Goal: Transaction & Acquisition: Book appointment/travel/reservation

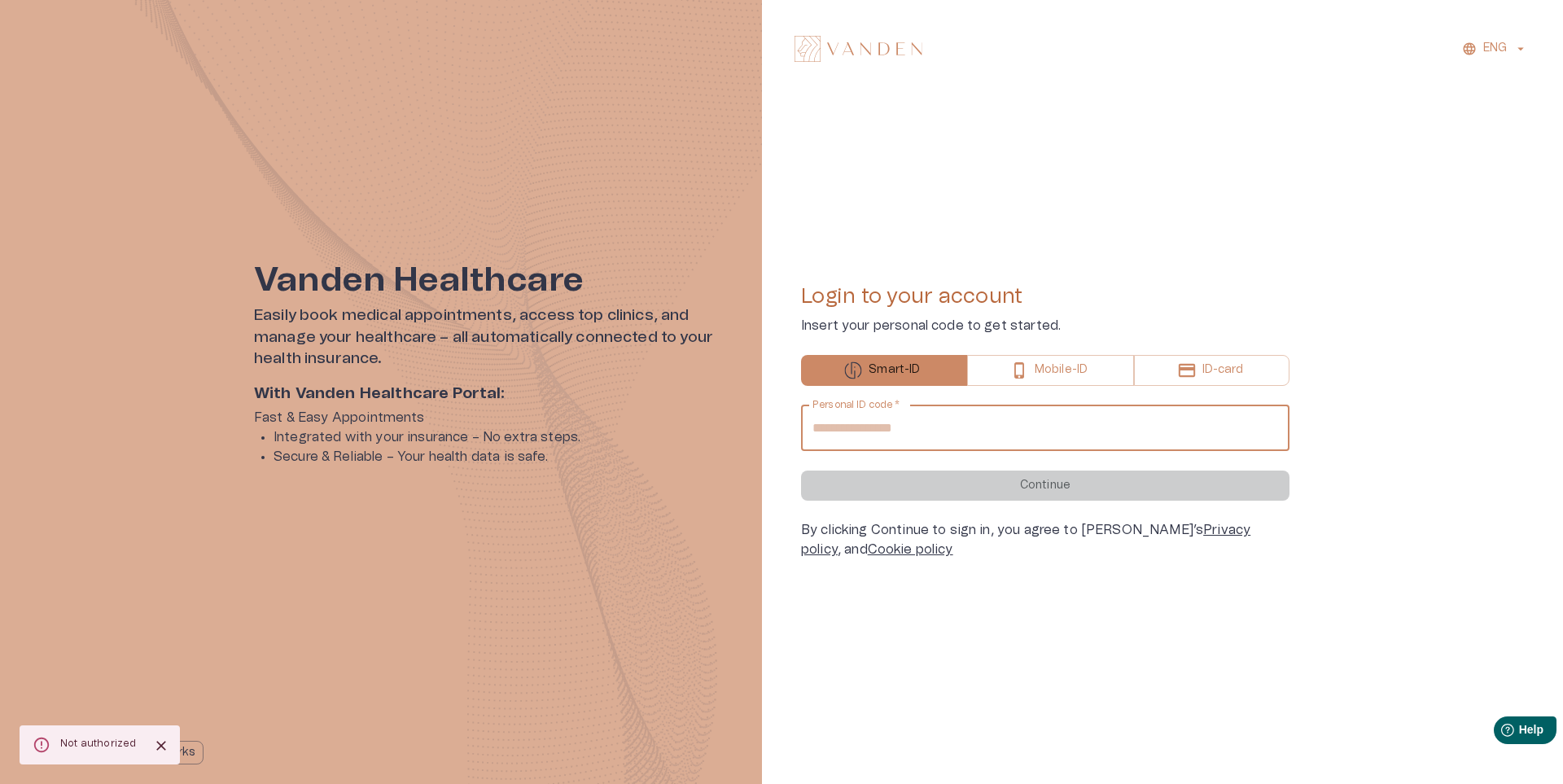
click at [861, 427] on input "Personal ID code   *" at bounding box center [1045, 427] width 488 height 45
type input "**********"
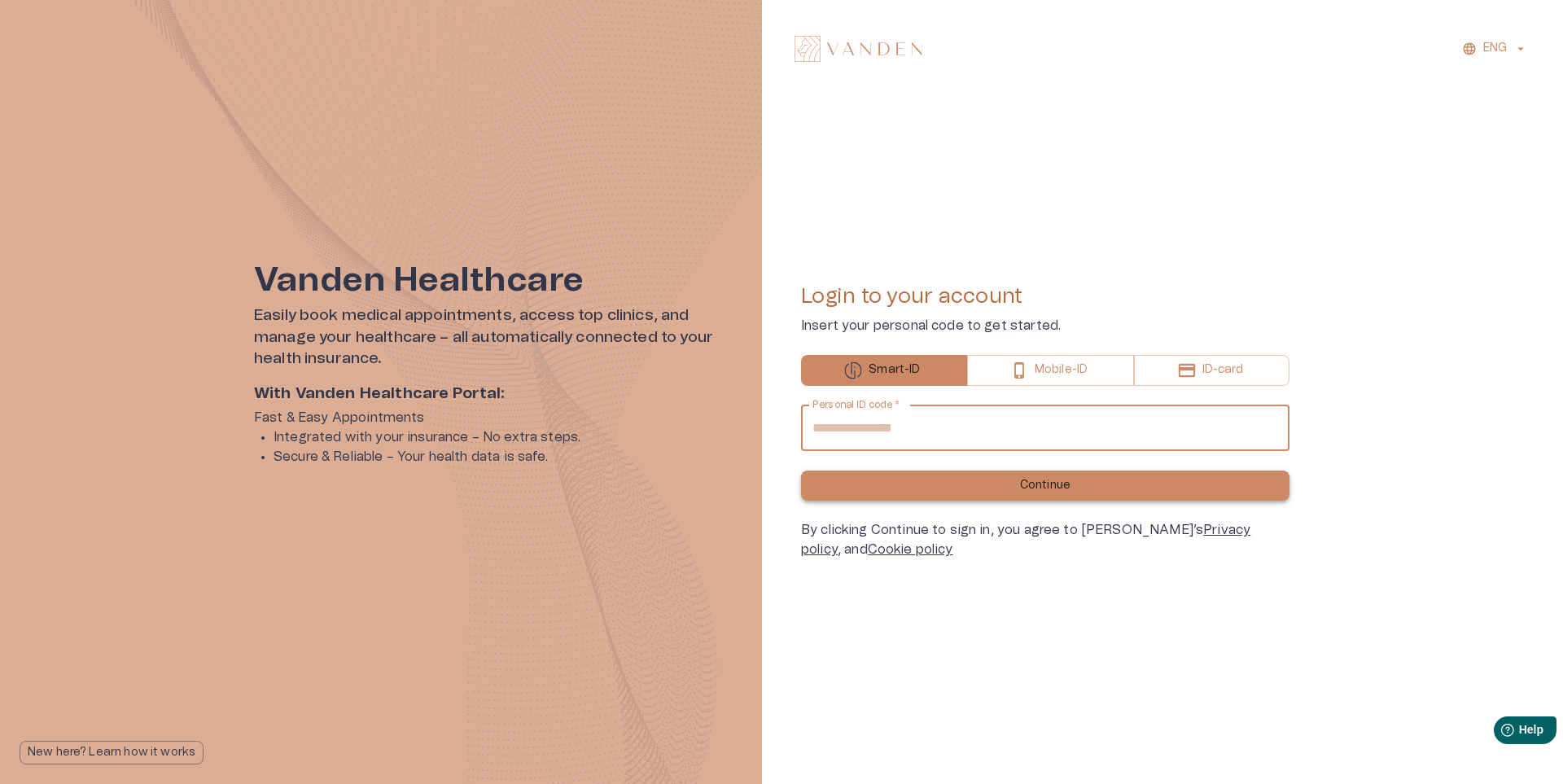
click at [968, 485] on button "Continue" at bounding box center [1045, 485] width 488 height 30
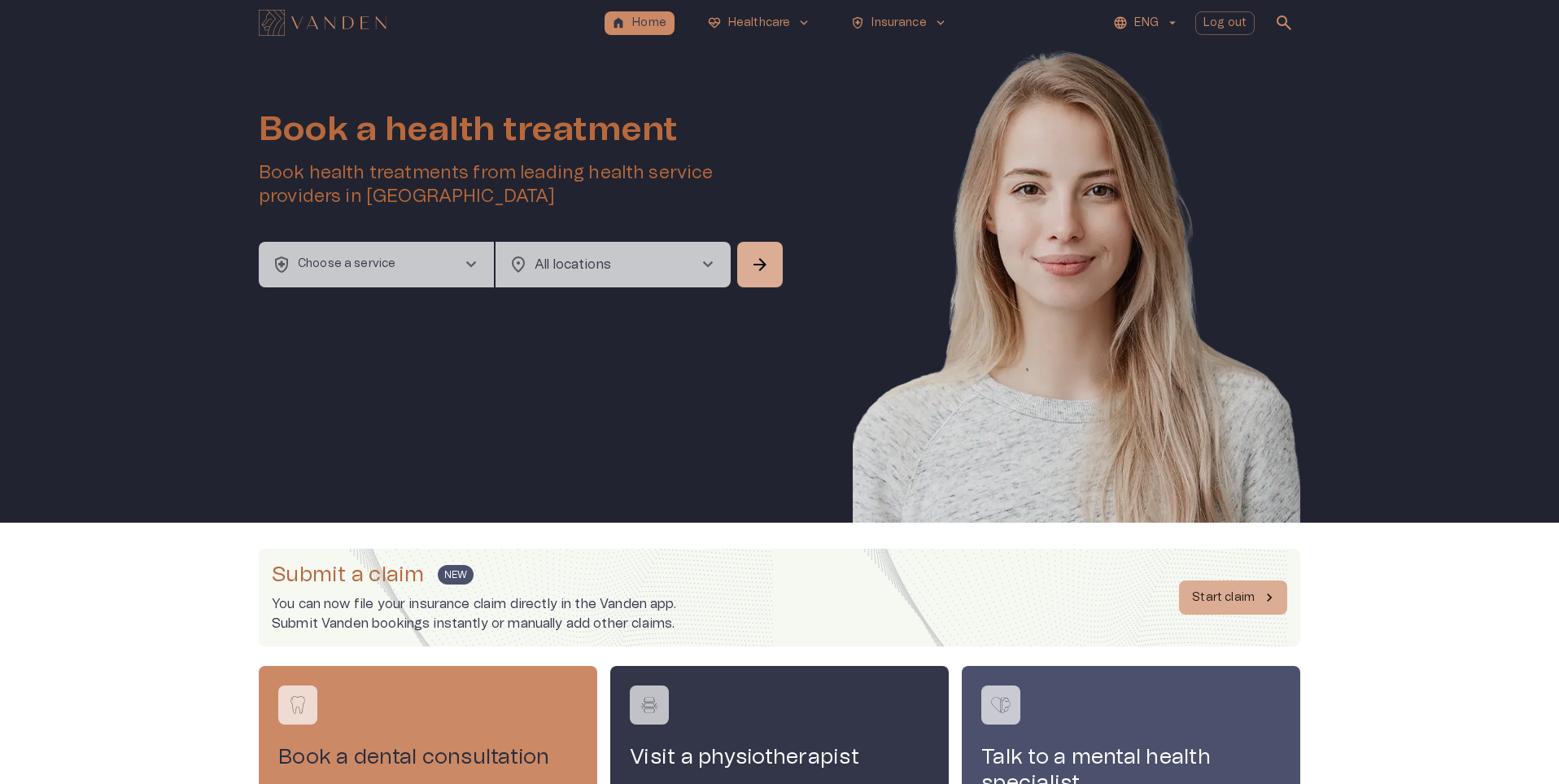
click at [1188, 18] on div "ENG Log out search" at bounding box center [1130, 23] width 339 height 33
click at [1150, 20] on p "ENG" at bounding box center [1146, 23] width 24 height 17
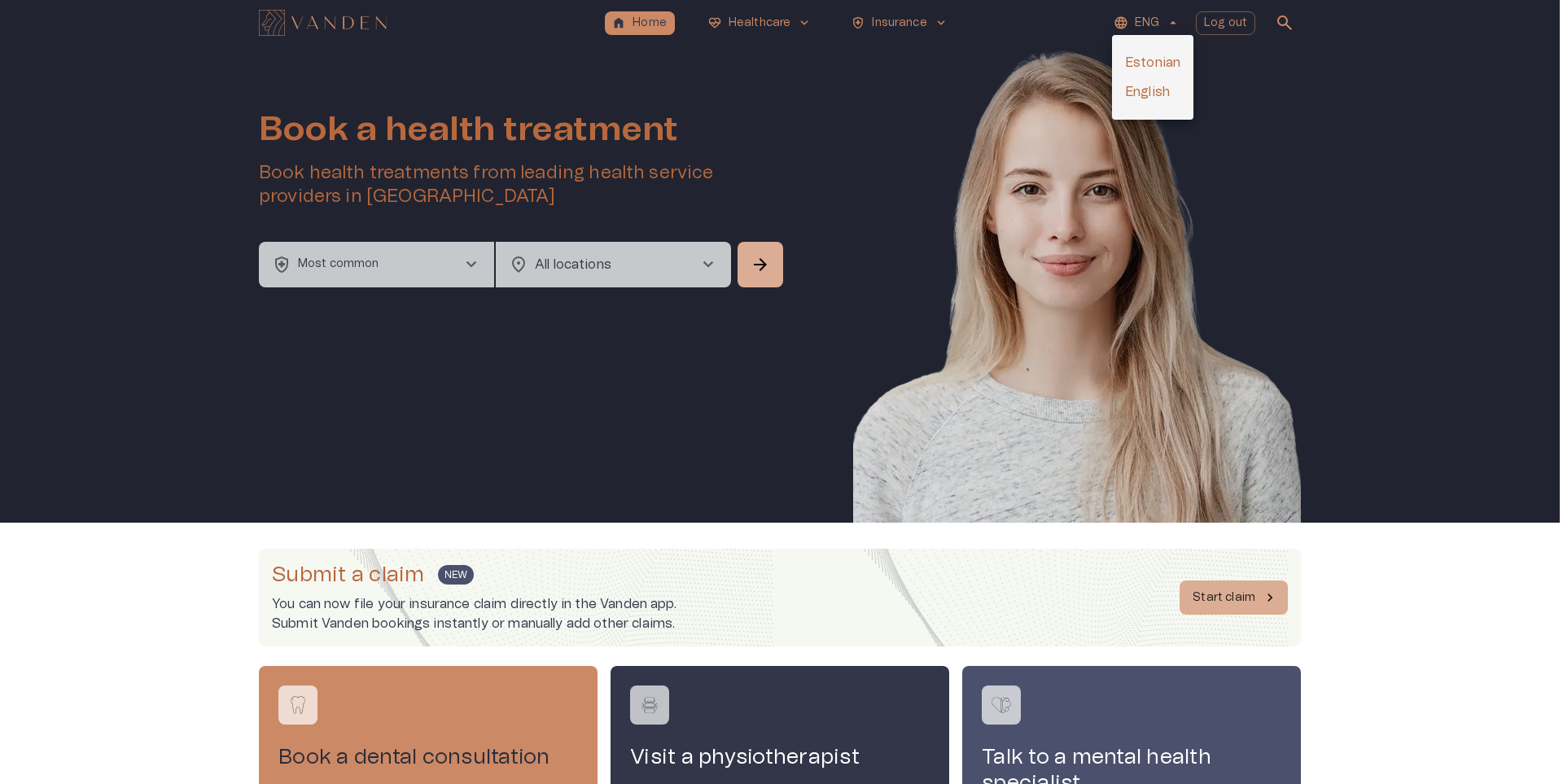
click at [1306, 196] on div at bounding box center [781, 392] width 1563 height 784
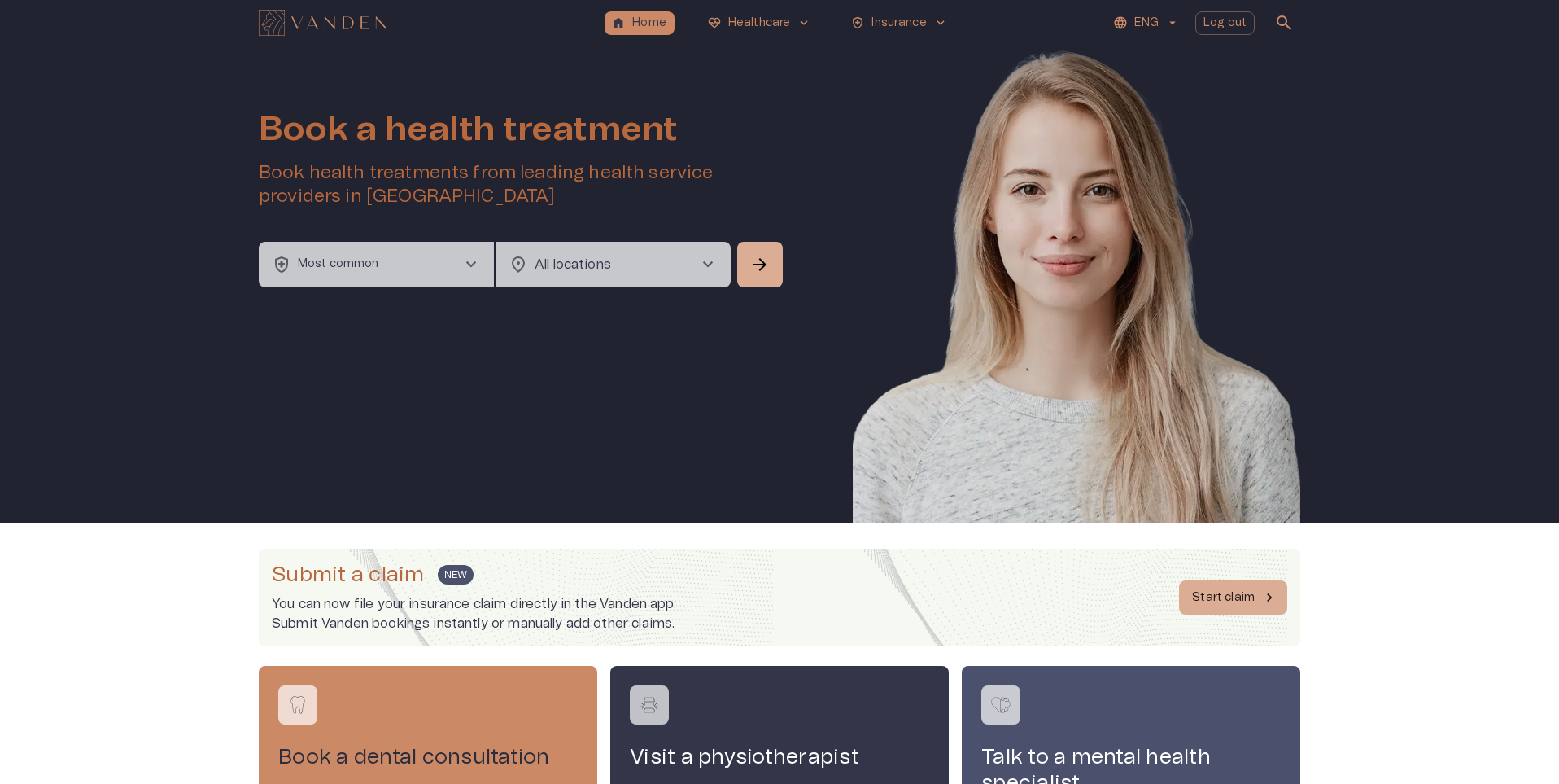
click at [422, 260] on button "health_and_safety Most common chevron_right" at bounding box center [376, 264] width 235 height 45
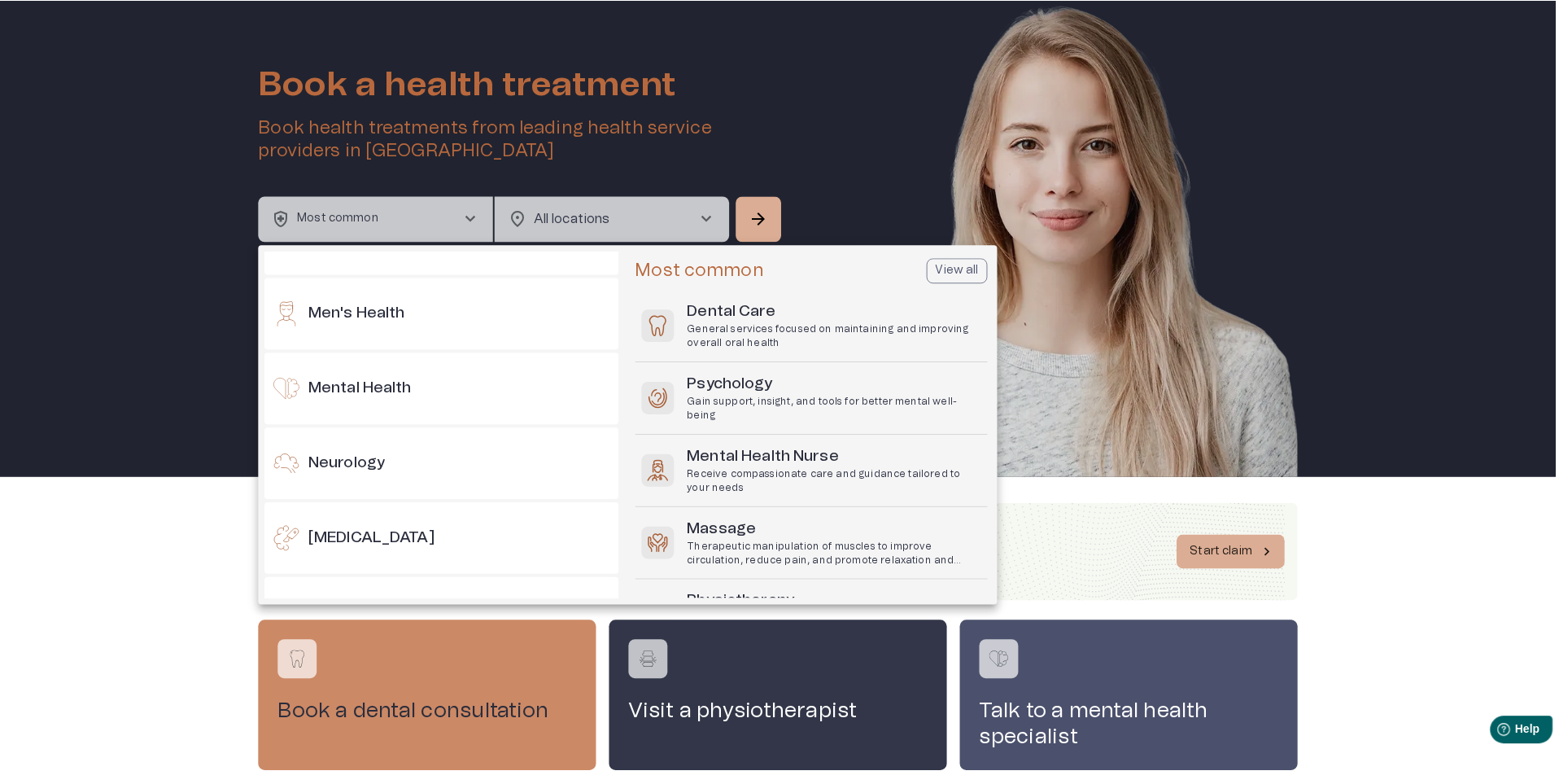
scroll to position [976, 0]
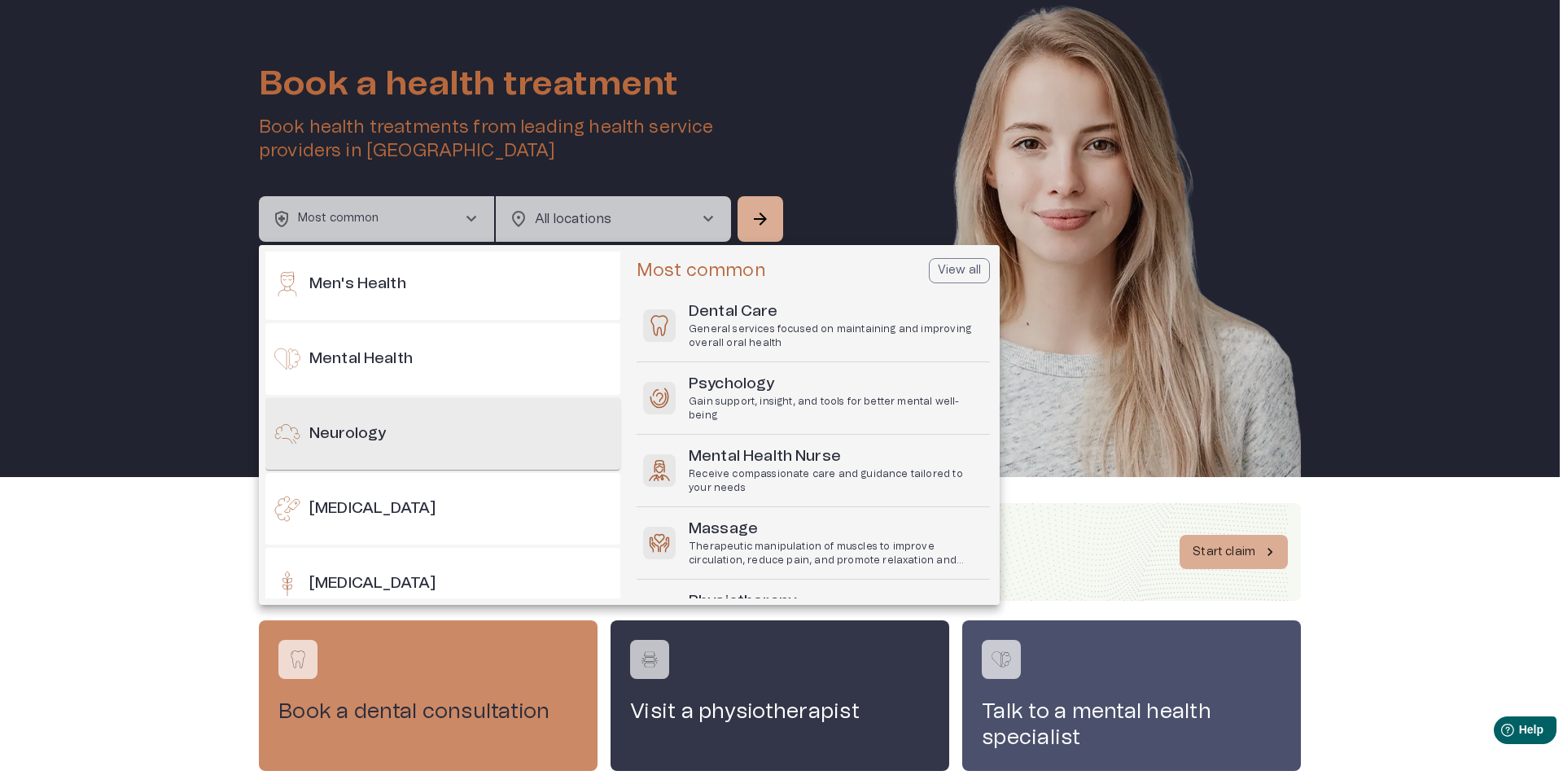
click at [368, 445] on h6 "Neurology" at bounding box center [347, 434] width 76 height 22
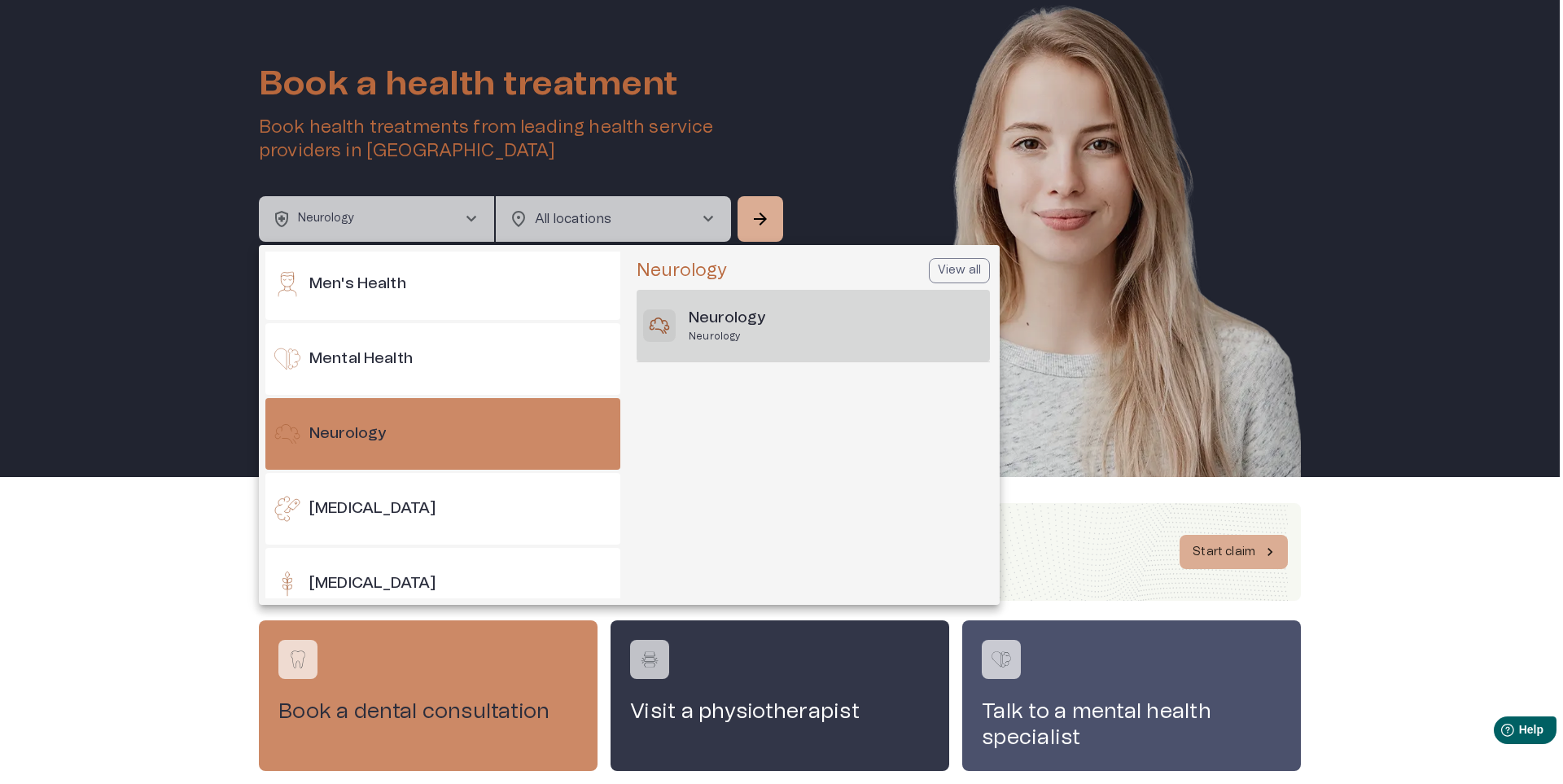
click at [691, 309] on h6 "Neurology" at bounding box center [727, 318] width 76 height 22
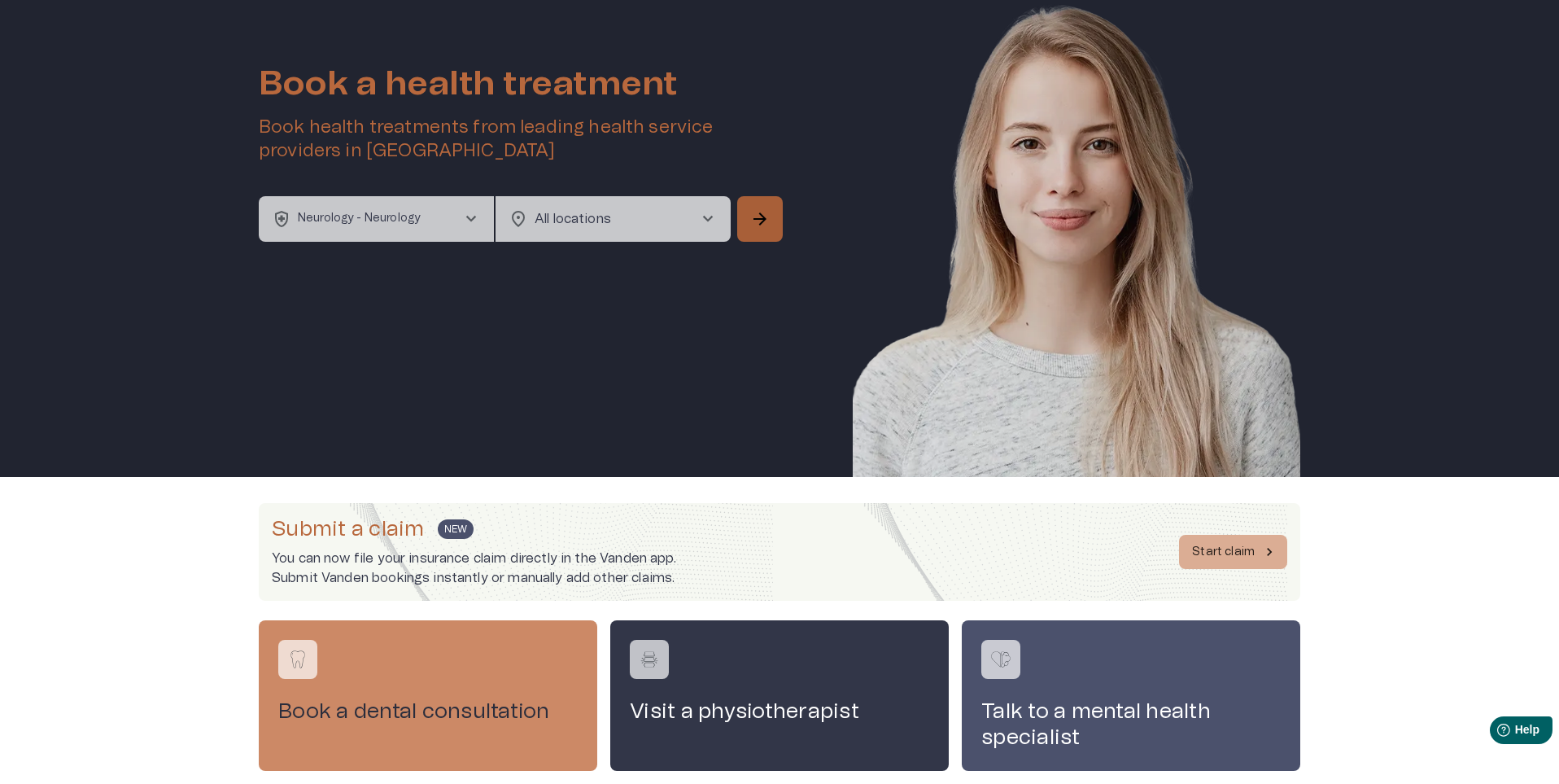
click at [750, 213] on span "arrow_forward" at bounding box center [760, 219] width 20 height 20
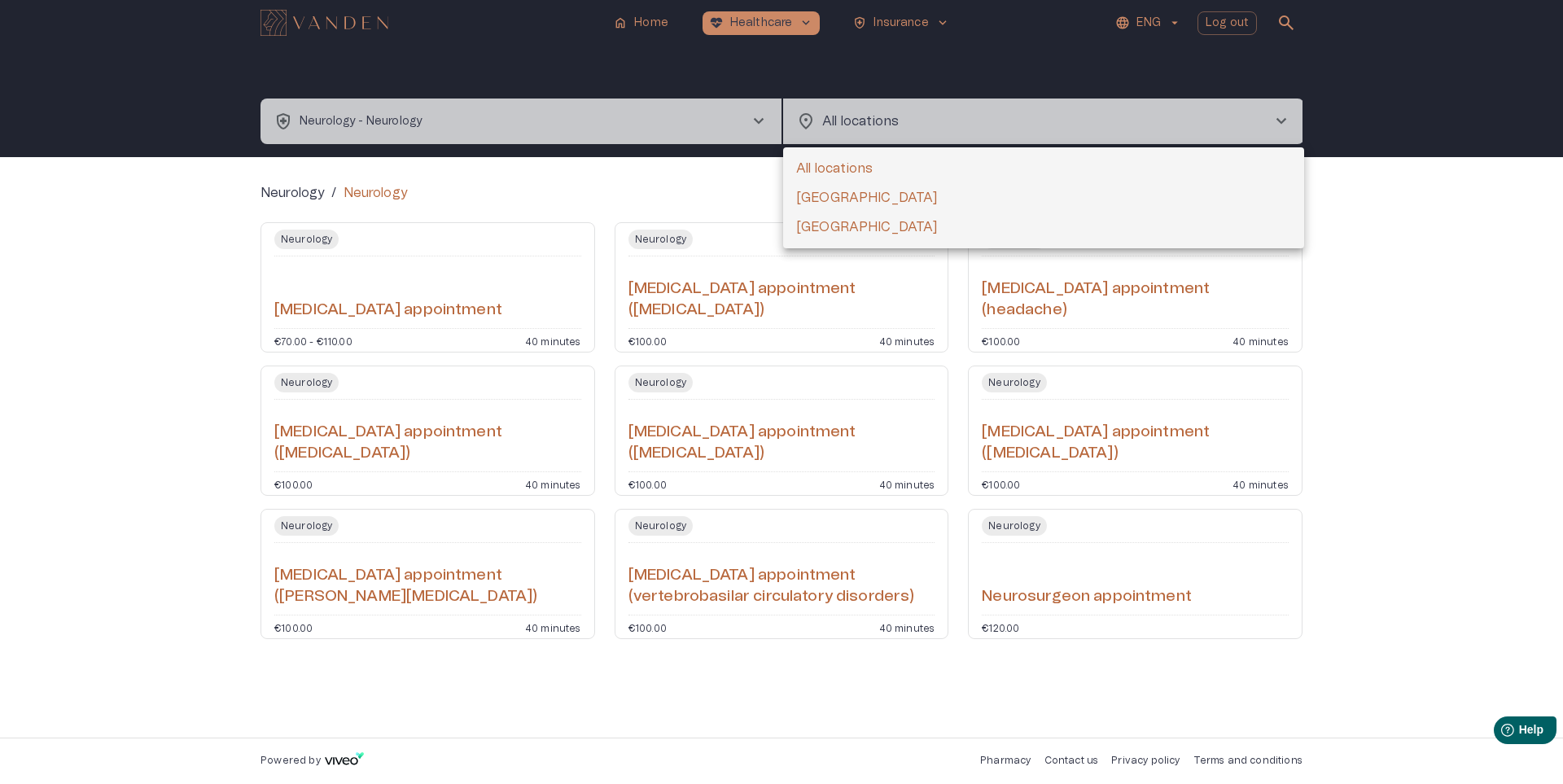
click at [1132, 118] on body "home Home [MEDICAL_DATA]_heart Healthcare keyboard_arrow_down health_and_safety…" at bounding box center [781, 392] width 1563 height 784
click at [826, 191] on li "[GEOGRAPHIC_DATA]" at bounding box center [1044, 198] width 521 height 30
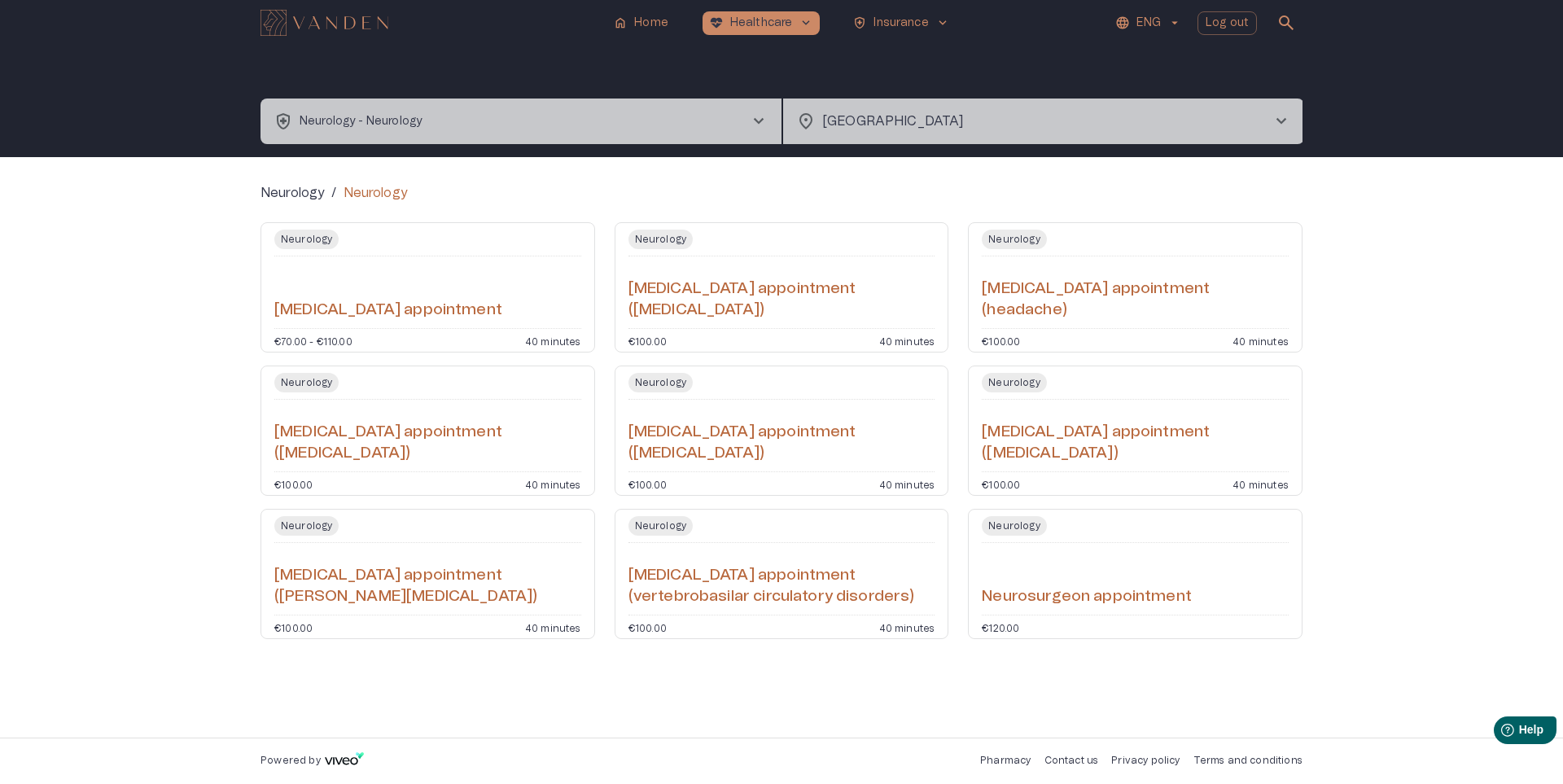
type input "**********"
click at [354, 300] on h6 "[MEDICAL_DATA] appointment" at bounding box center [388, 310] width 228 height 22
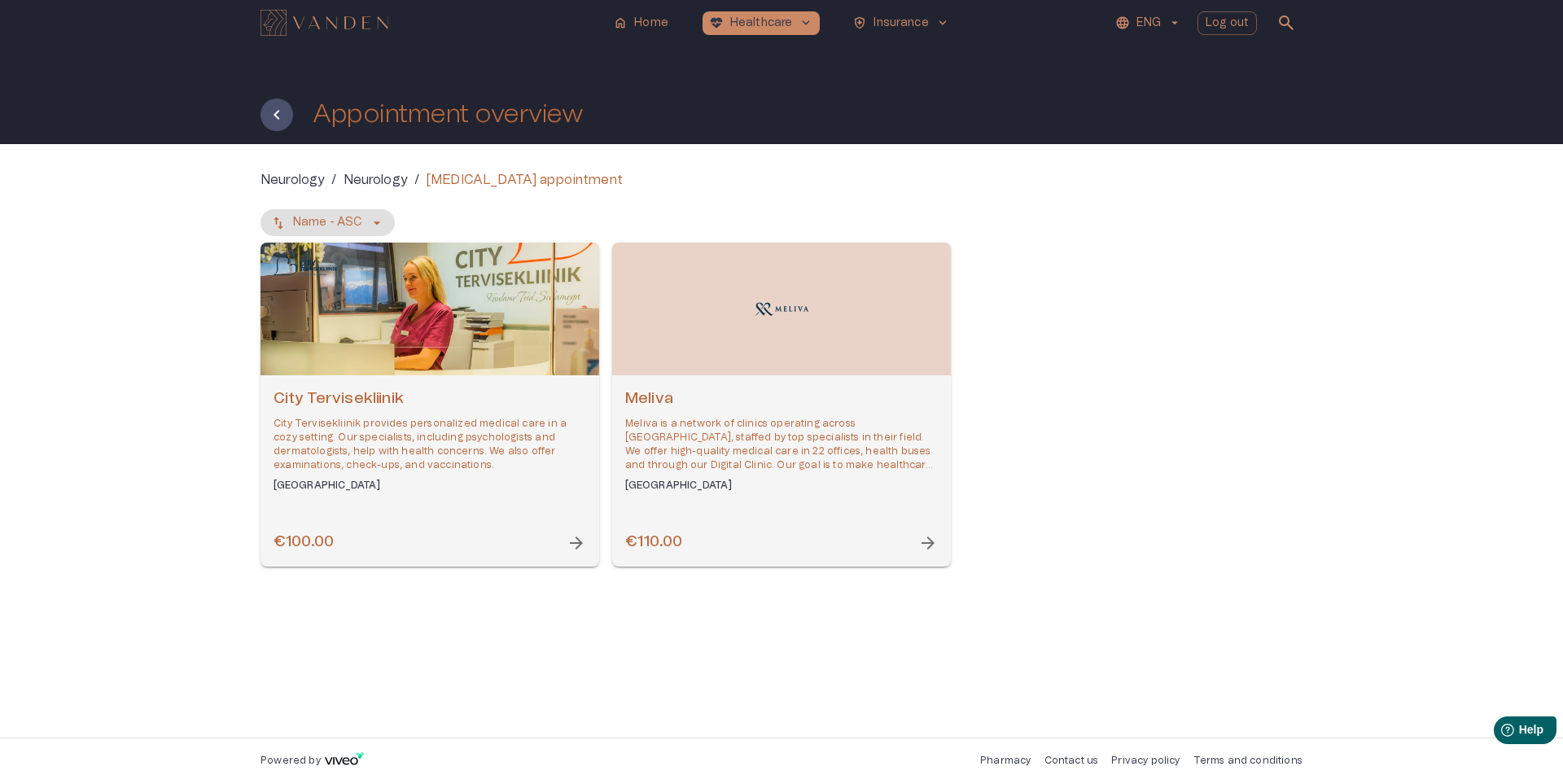
click at [439, 458] on p "City Tervisekliinik provides personalized medical care in a cozy setting. Our s…" at bounding box center [430, 445] width 312 height 56
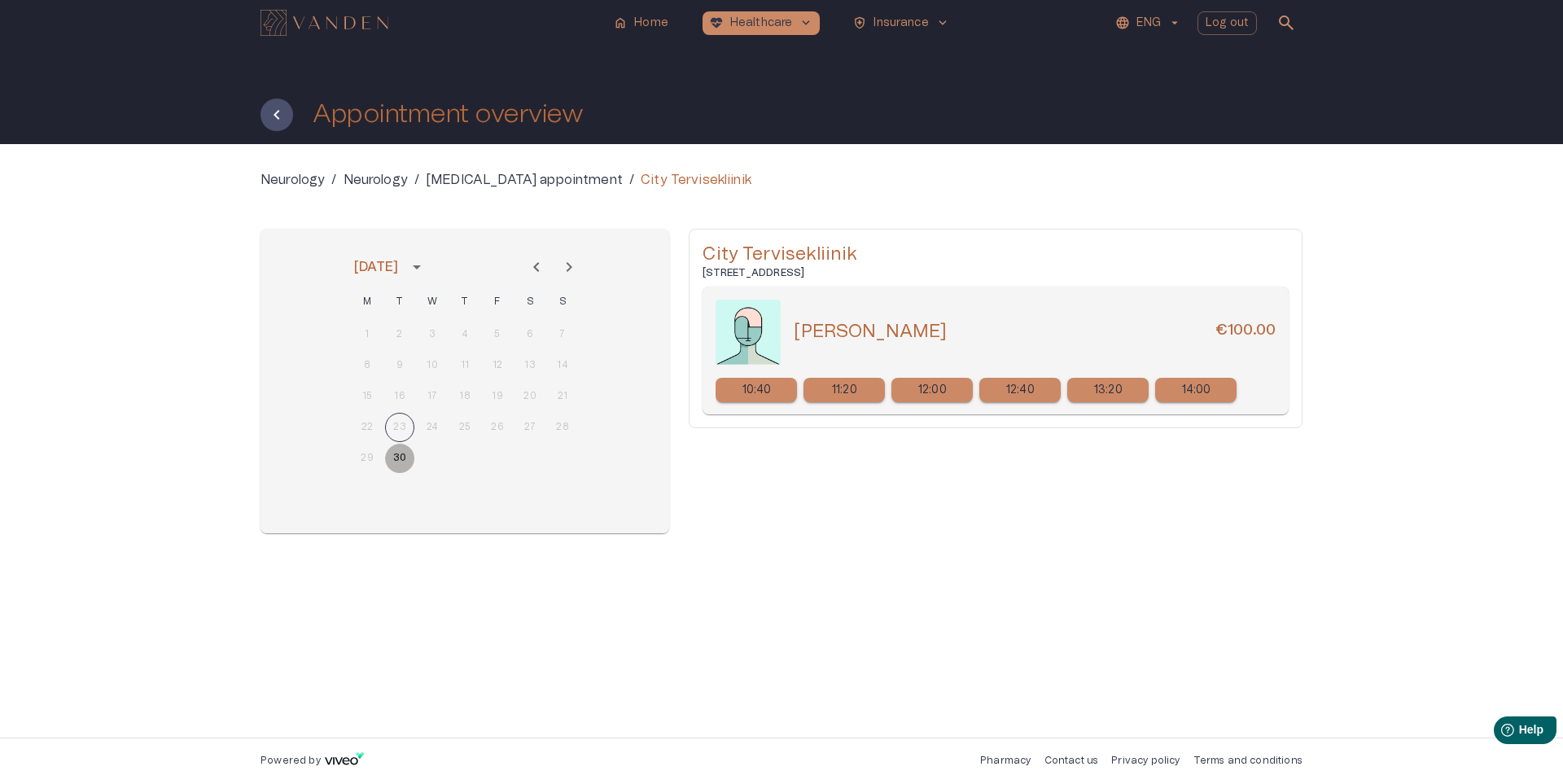
click at [400, 459] on button "30" at bounding box center [400, 459] width 30 height 30
click at [571, 265] on icon "Next month" at bounding box center [569, 267] width 20 height 20
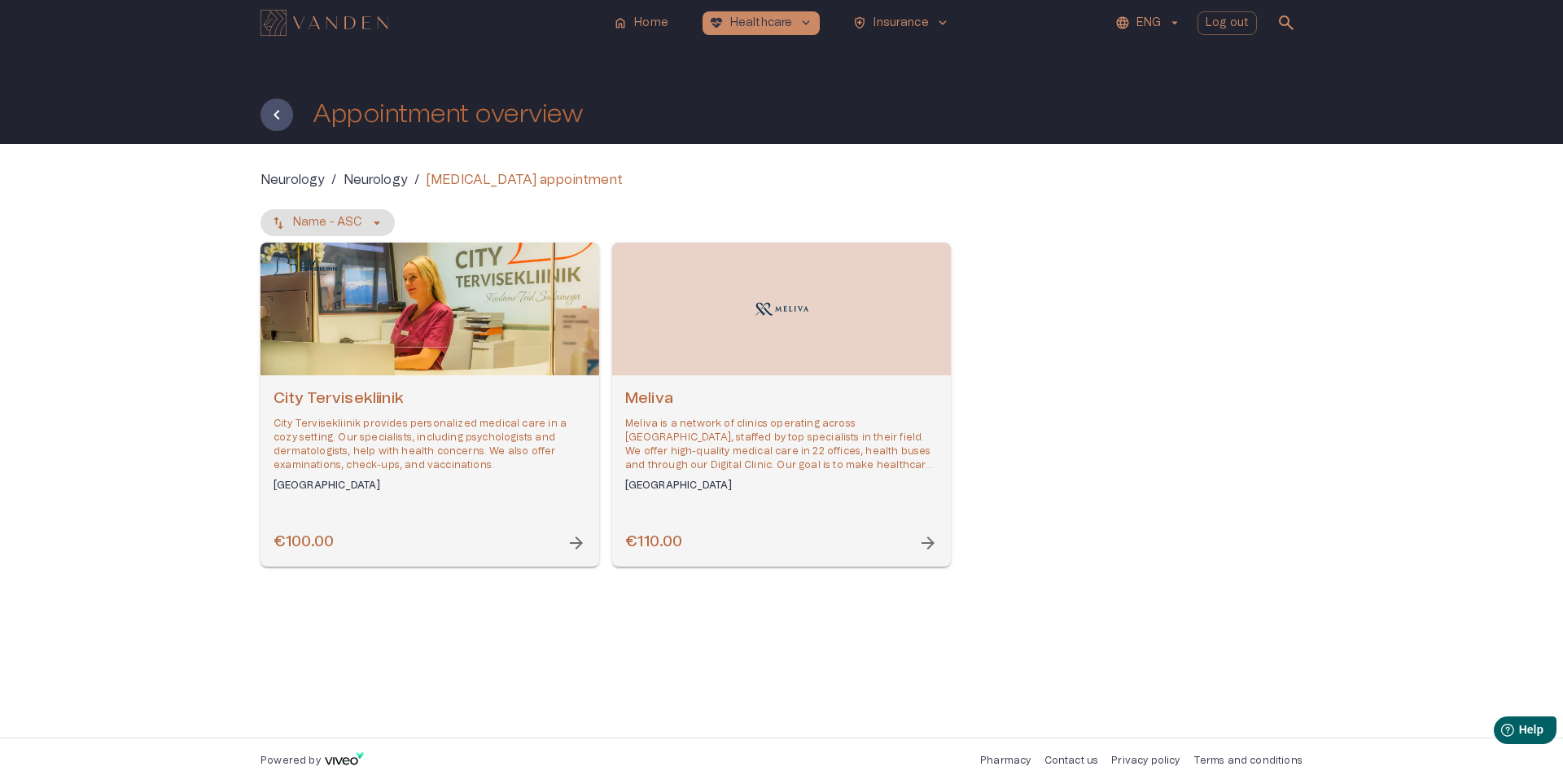
click at [756, 318] on img "Open selected supplier available booking dates" at bounding box center [781, 309] width 65 height 26
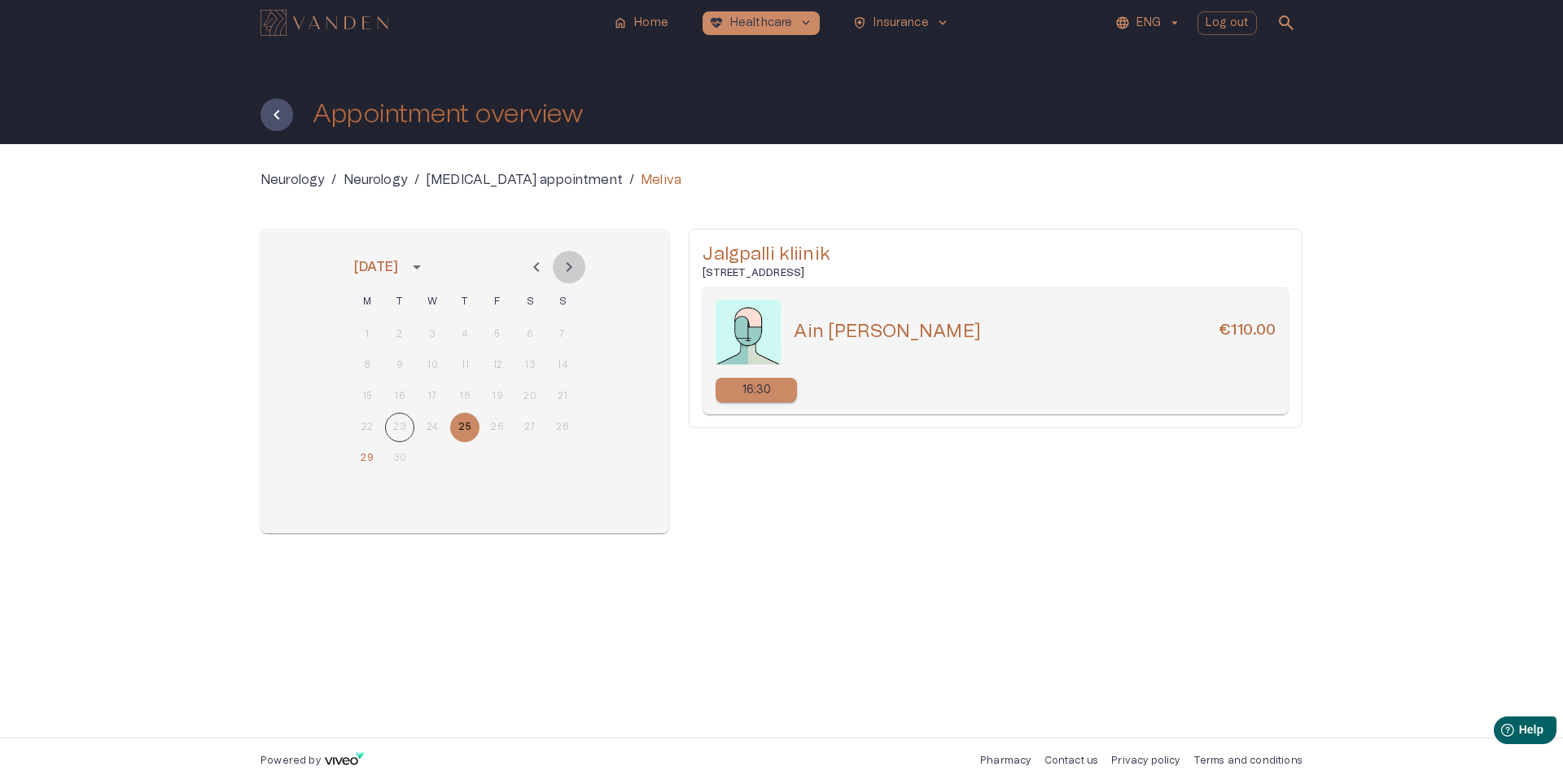
click at [570, 257] on icon "Next month" at bounding box center [569, 267] width 20 height 20
click at [460, 330] on button "2" at bounding box center [465, 334] width 30 height 30
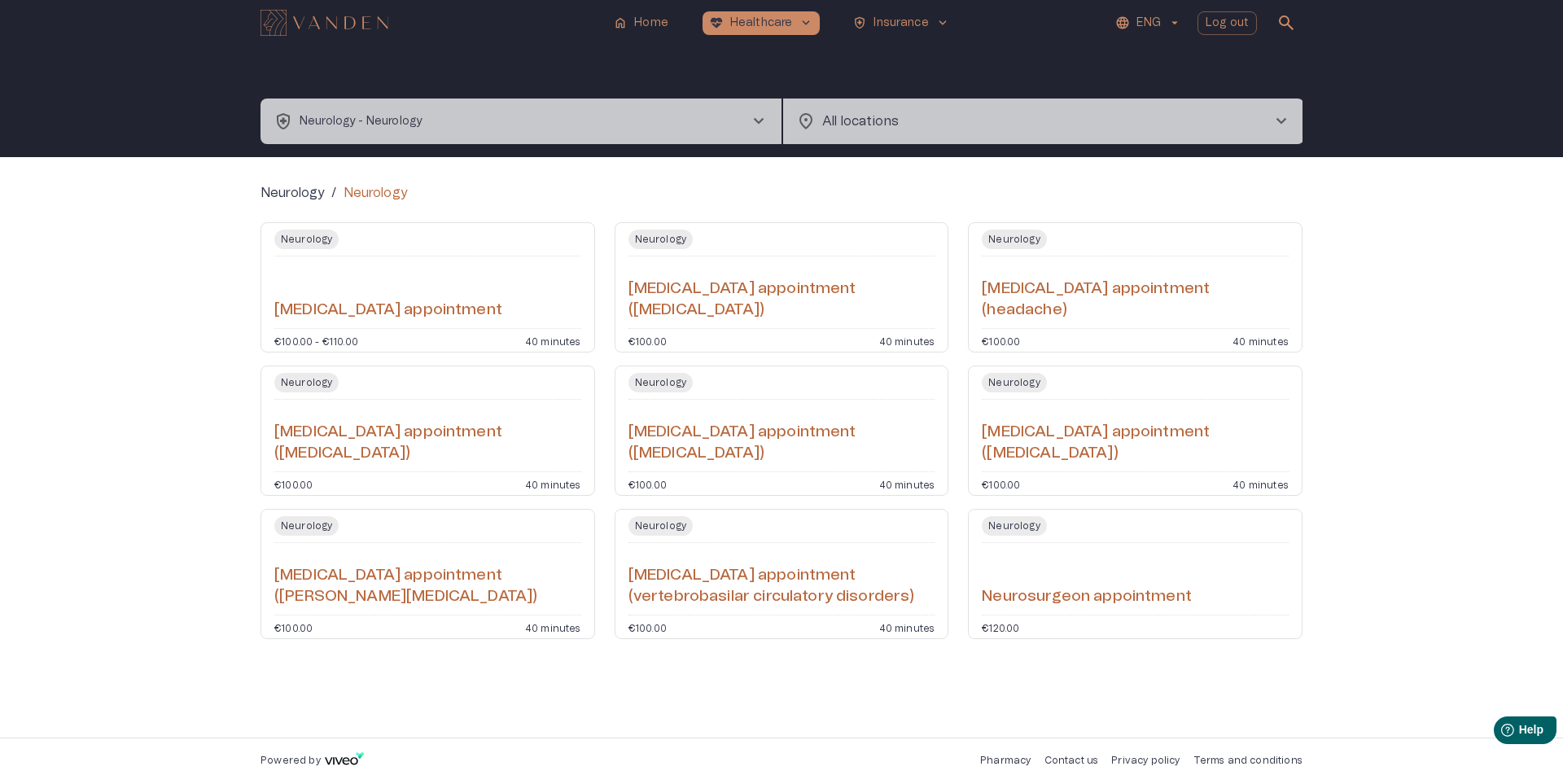
click at [1080, 586] on h6 "Neurosurgeon appointment" at bounding box center [1086, 597] width 210 height 22
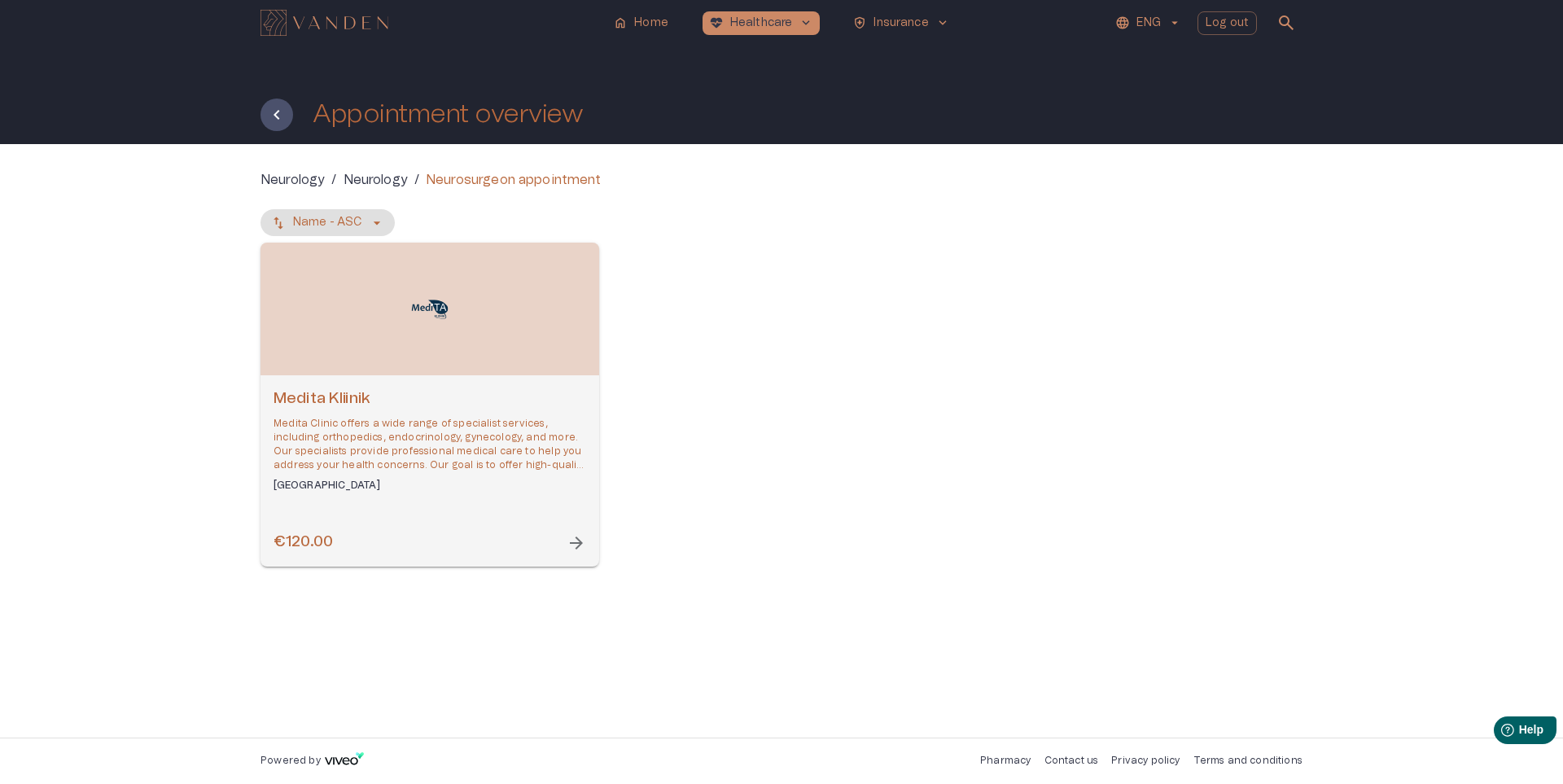
click at [414, 323] on div "Open selected supplier available booking dates" at bounding box center [430, 308] width 339 height 132
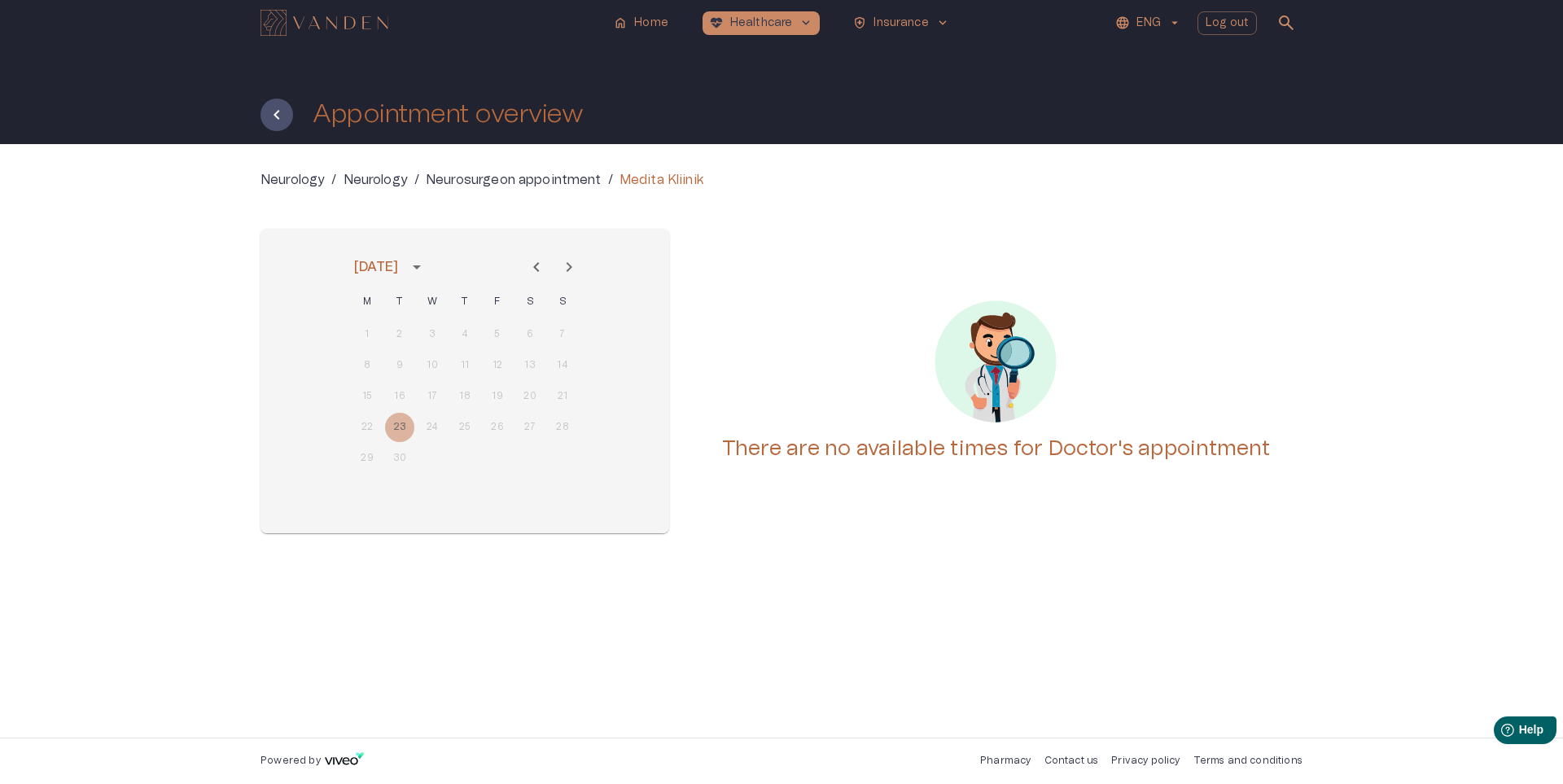
click at [562, 265] on icon "Next month" at bounding box center [569, 267] width 20 height 20
click at [572, 262] on icon "Next month" at bounding box center [569, 267] width 20 height 20
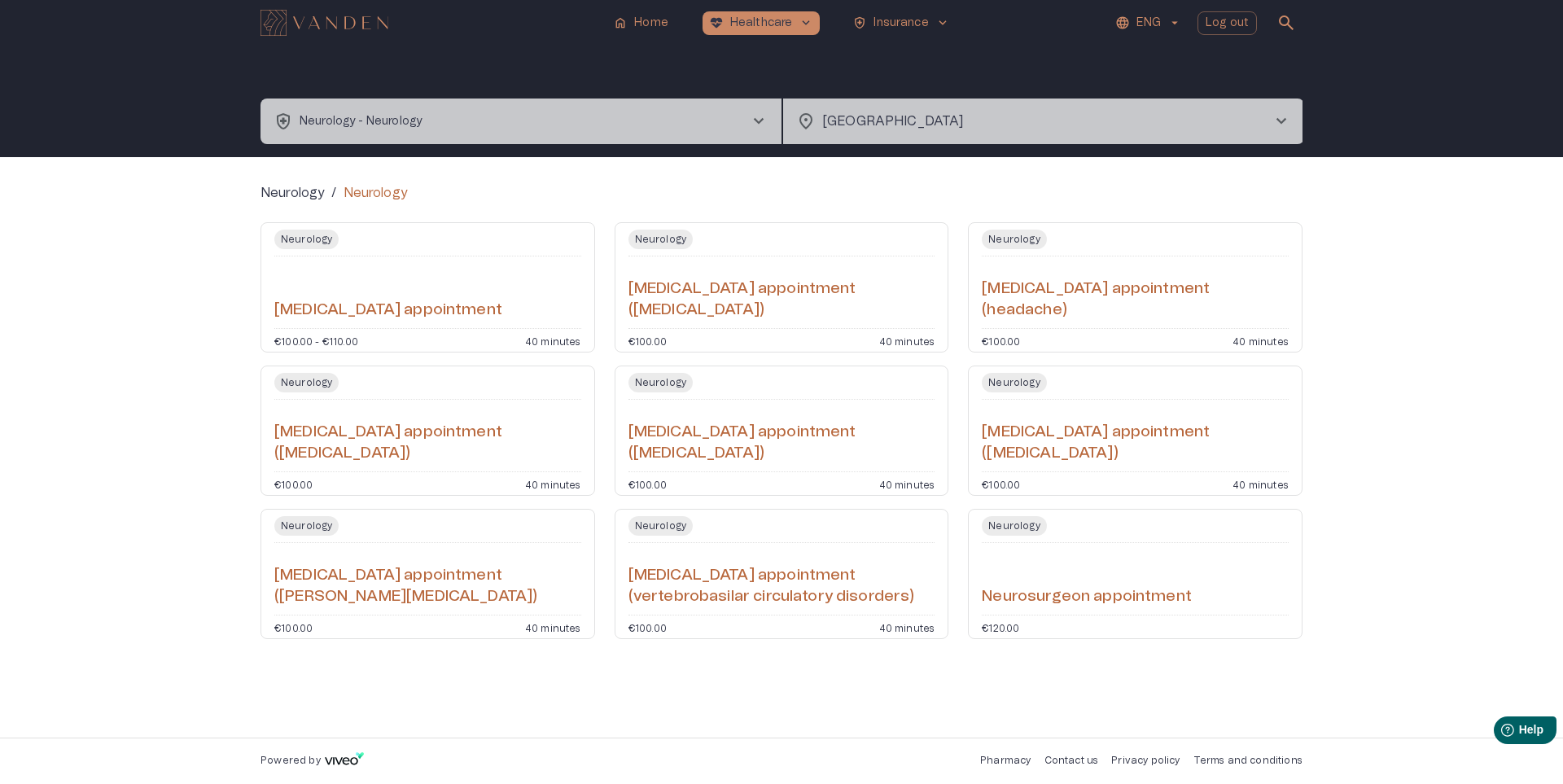
click at [719, 590] on h6 "[MEDICAL_DATA] appointment (vertebrobasilar circulatory disorders)" at bounding box center [781, 586] width 307 height 43
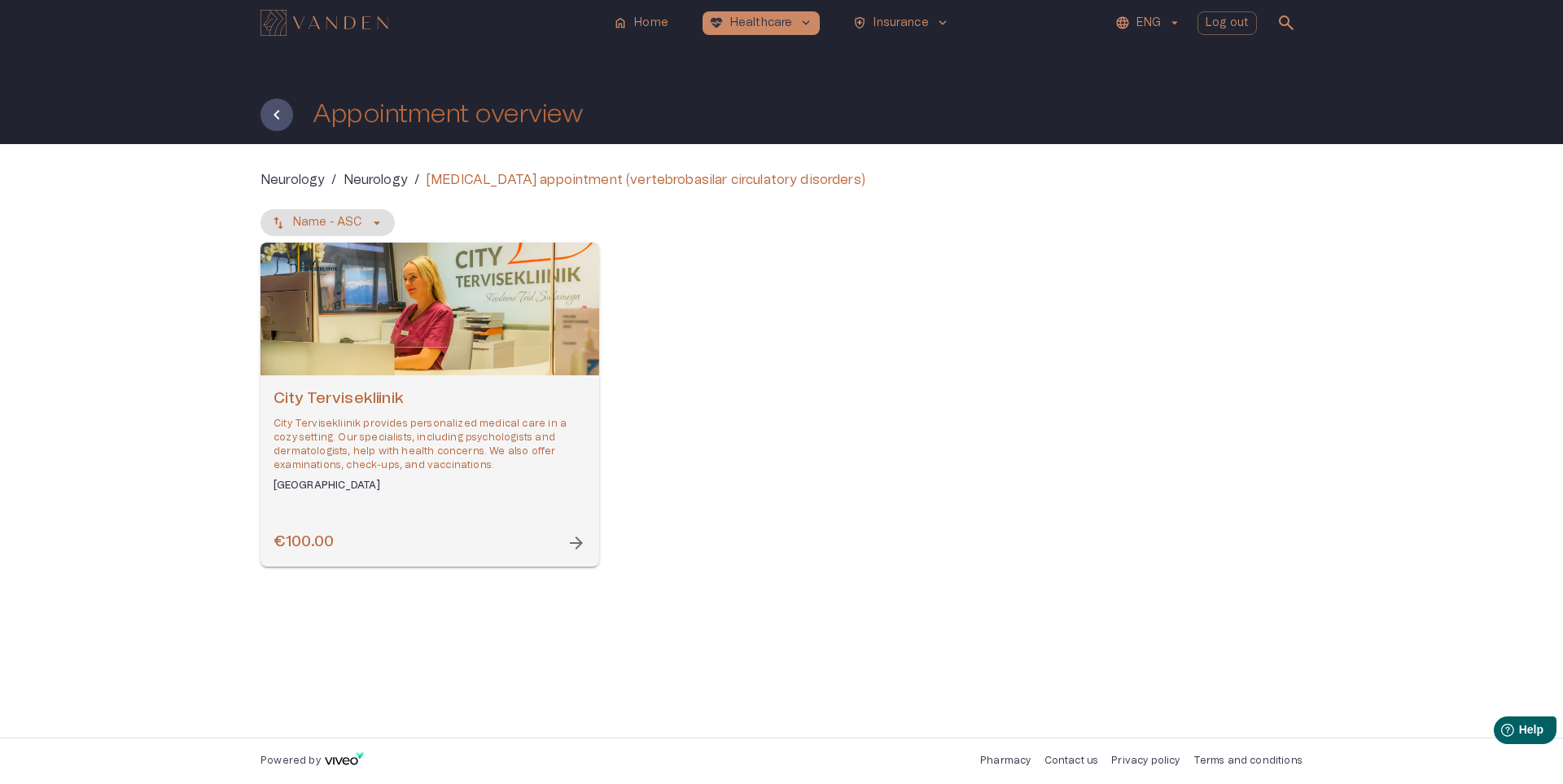
click at [349, 443] on p "City Tervisekliinik provides personalized medical care in a cozy setting. Our s…" at bounding box center [430, 445] width 312 height 56
